Goal: Transaction & Acquisition: Purchase product/service

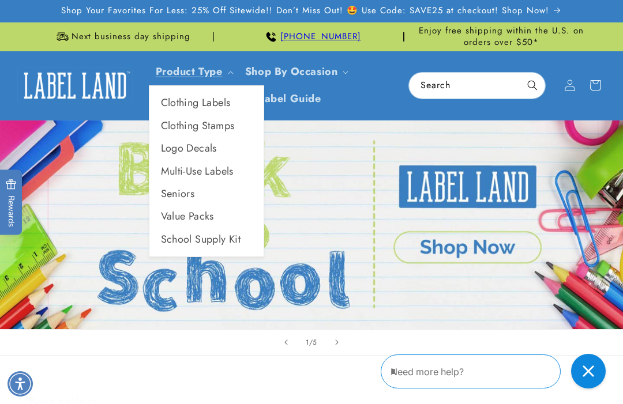
click at [222, 76] on link "Product Type" at bounding box center [189, 71] width 67 height 15
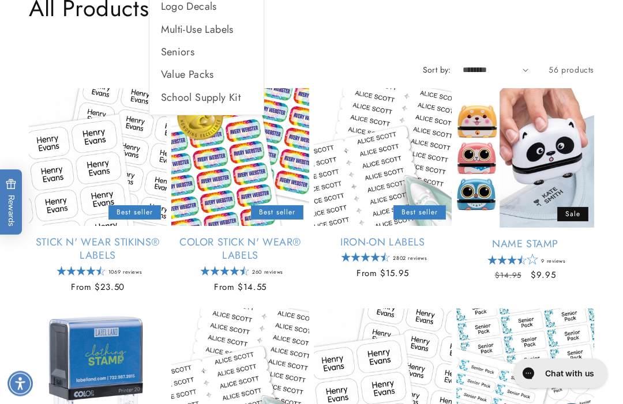
scroll to position [142, 0]
click at [568, 238] on link "Name Stamp" at bounding box center [525, 244] width 138 height 13
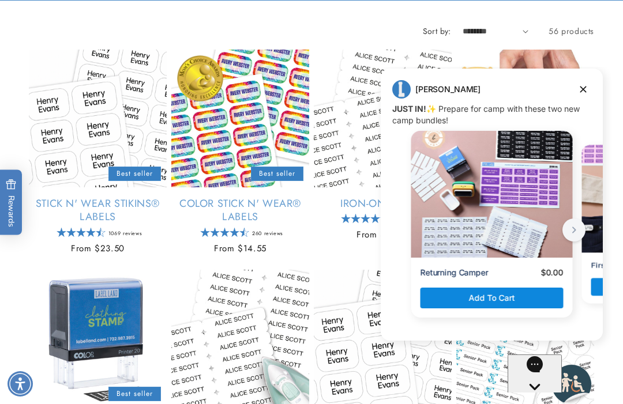
scroll to position [271, 0]
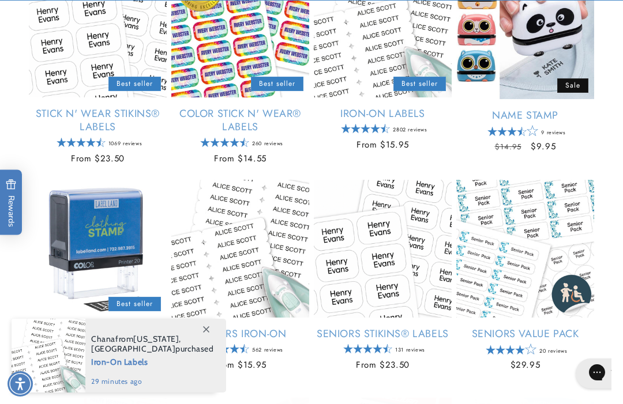
click at [585, 109] on link "Name Stamp" at bounding box center [525, 115] width 138 height 13
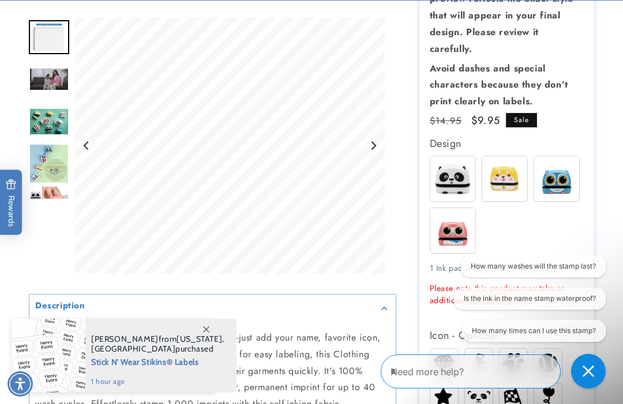
click at [452, 171] on img at bounding box center [452, 178] width 45 height 45
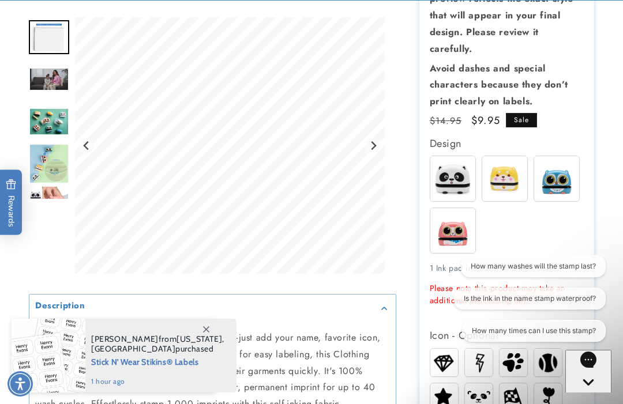
click at [511, 172] on img at bounding box center [504, 178] width 45 height 45
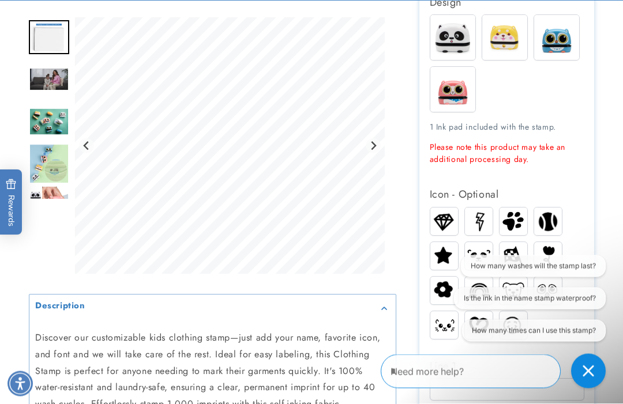
scroll to position [428, 0]
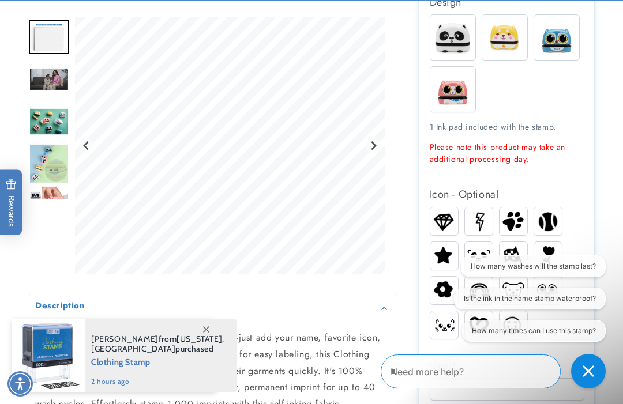
click at [516, 220] on img at bounding box center [514, 221] width 28 height 27
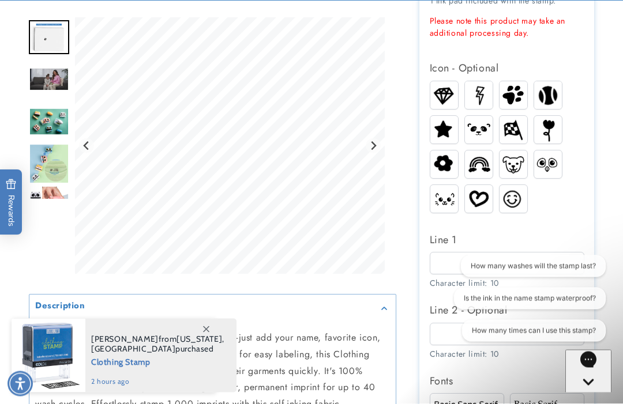
scroll to position [577, 0]
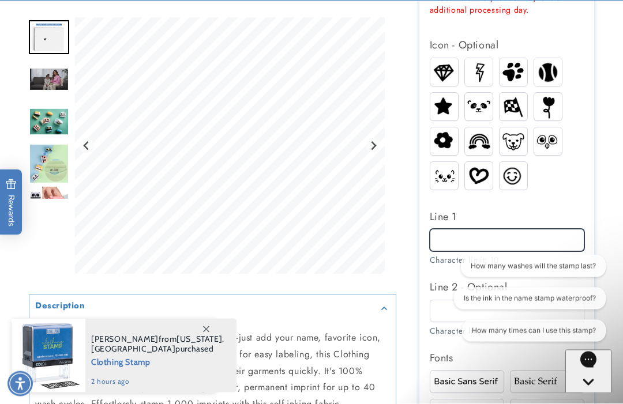
click at [569, 230] on input "Line 1" at bounding box center [507, 241] width 155 height 22
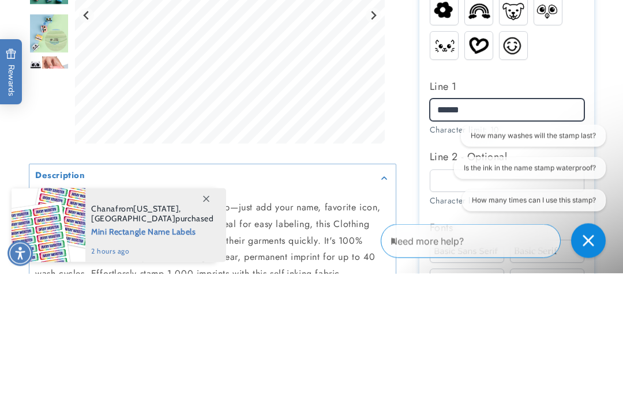
type input "******"
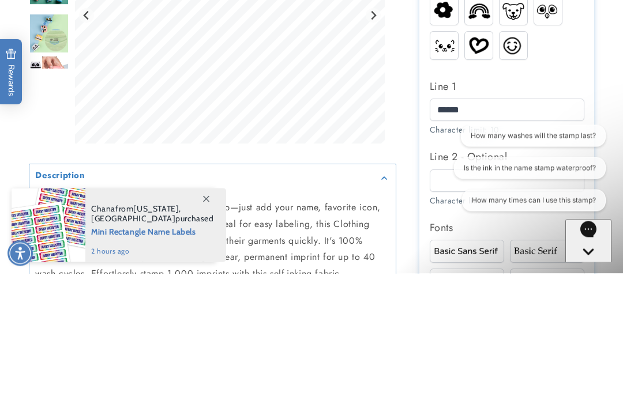
click at [474, 138] on button "How many washes will the stamp last?" at bounding box center [533, 136] width 145 height 22
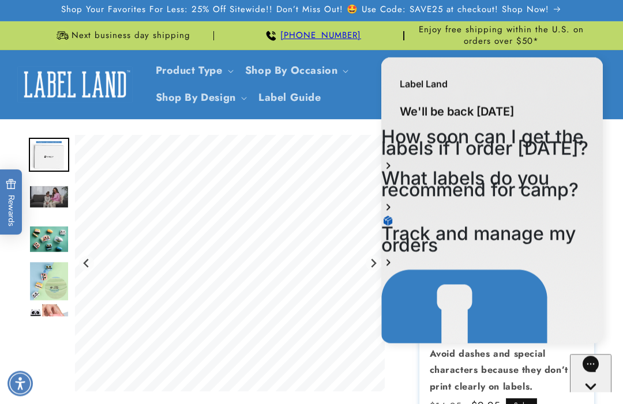
scroll to position [0, 0]
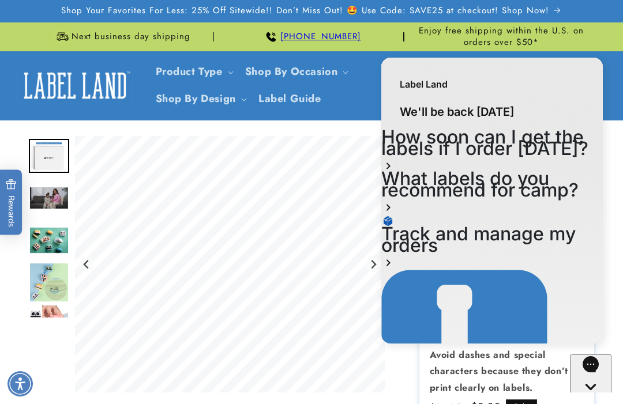
click at [596, 77] on div "Label Land" at bounding box center [492, 79] width 222 height 42
